Goal: Task Accomplishment & Management: Manage account settings

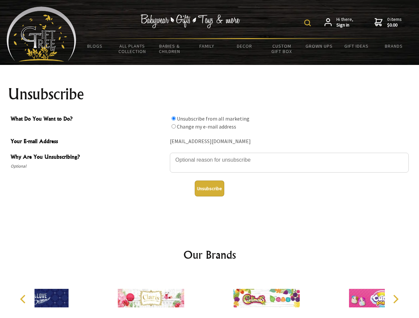
click at [308, 23] on img at bounding box center [307, 23] width 7 height 7
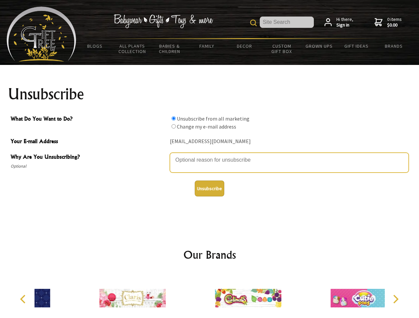
click at [210, 155] on textarea "Why Are You Unsubscribing?" at bounding box center [289, 163] width 239 height 20
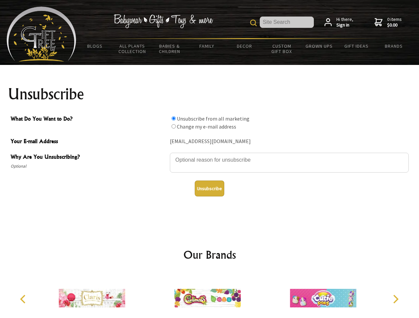
click at [173, 118] on input "What Do You Want to Do?" at bounding box center [173, 118] width 4 height 4
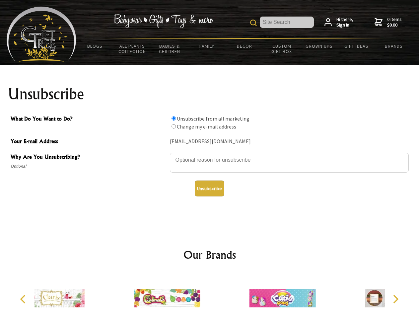
click at [173, 126] on input "What Do You Want to Do?" at bounding box center [173, 126] width 4 height 4
radio input "true"
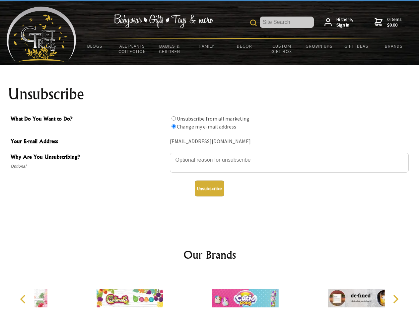
click at [209, 189] on button "Unsubscribe" at bounding box center [210, 189] width 30 height 16
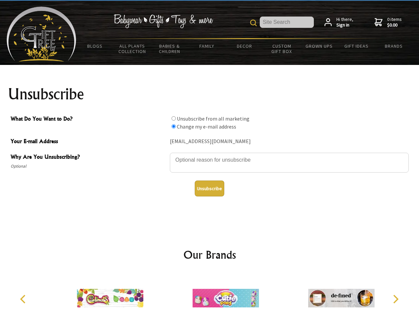
click at [210, 296] on img at bounding box center [225, 299] width 66 height 50
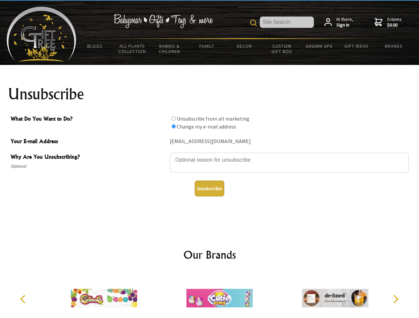
click at [24, 299] on icon "Previous" at bounding box center [23, 299] width 9 height 9
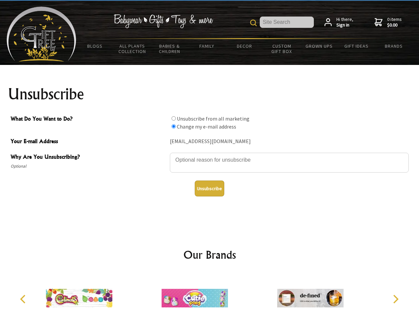
click at [395, 299] on icon "Next" at bounding box center [395, 299] width 9 height 9
